Goal: Task Accomplishment & Management: Use online tool/utility

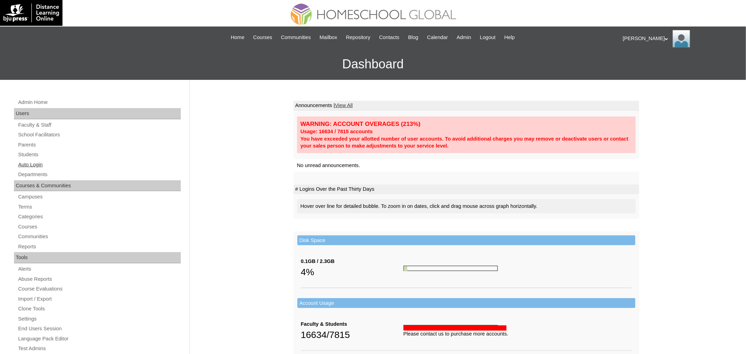
click at [31, 164] on link "Auto Login" at bounding box center [98, 165] width 163 height 9
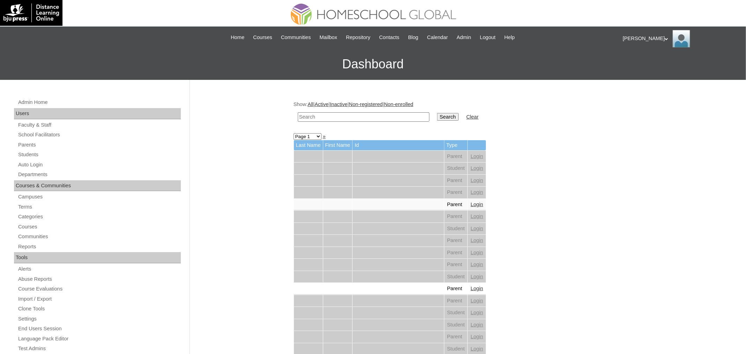
click at [339, 118] on input "text" at bounding box center [364, 116] width 132 height 9
paste input "[PERSON_NAME]"
type input "[PERSON_NAME]"
click at [439, 113] on input "Search" at bounding box center [448, 117] width 22 height 8
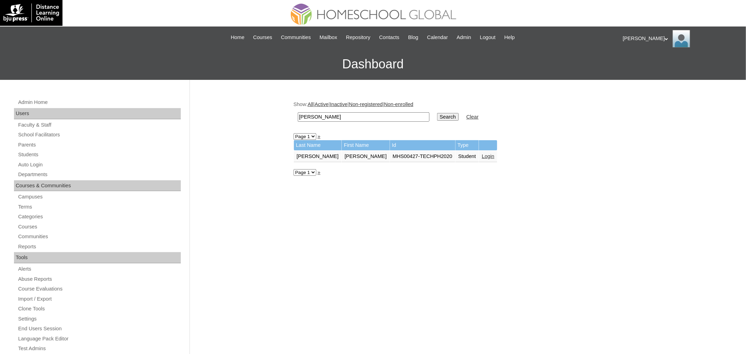
click at [482, 156] on link "Login" at bounding box center [488, 157] width 13 height 6
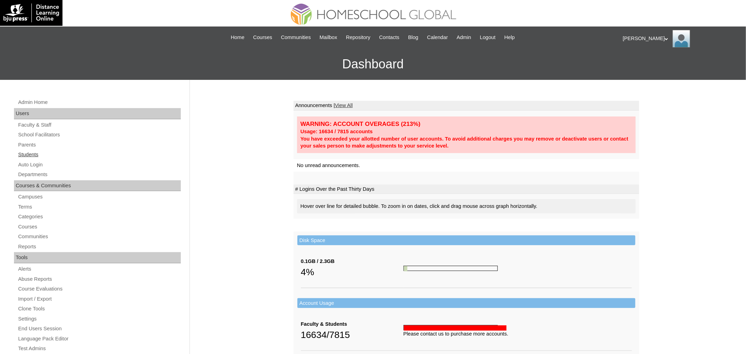
click at [34, 155] on link "Students" at bounding box center [98, 154] width 163 height 9
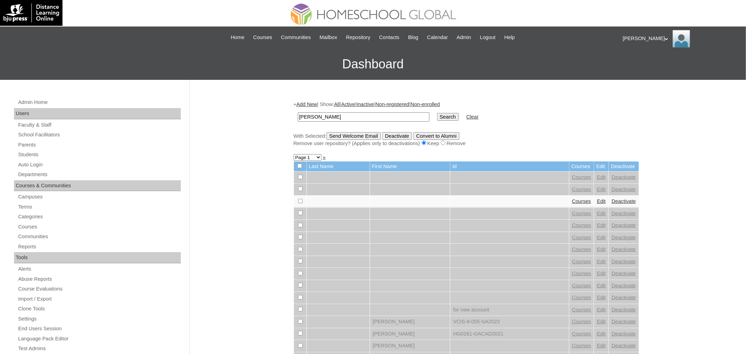
type input "[PERSON_NAME]"
click at [437, 113] on input "Search" at bounding box center [448, 117] width 22 height 8
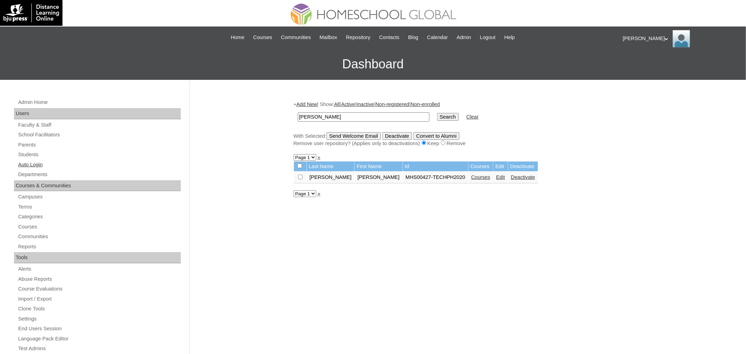
click at [37, 164] on link "Auto Login" at bounding box center [98, 165] width 163 height 9
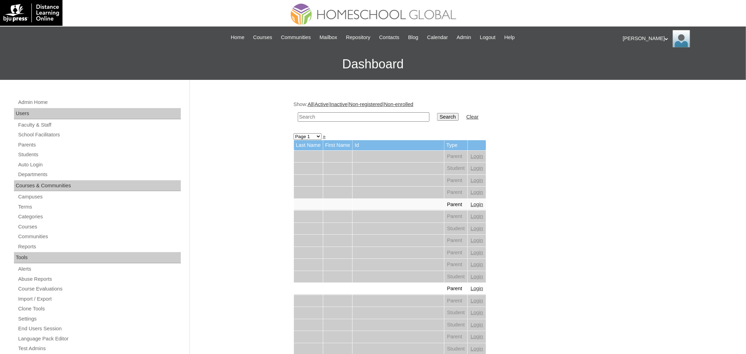
click at [366, 119] on input "text" at bounding box center [364, 116] width 132 height 9
paste input "[PERSON_NAME]"
type input "[PERSON_NAME]"
click at [437, 113] on input "Search" at bounding box center [448, 117] width 22 height 8
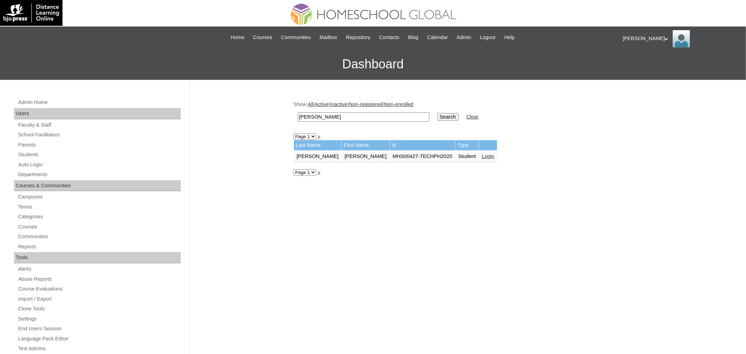
click at [482, 157] on link "Login" at bounding box center [488, 157] width 13 height 6
